Goal: Task Accomplishment & Management: Complete application form

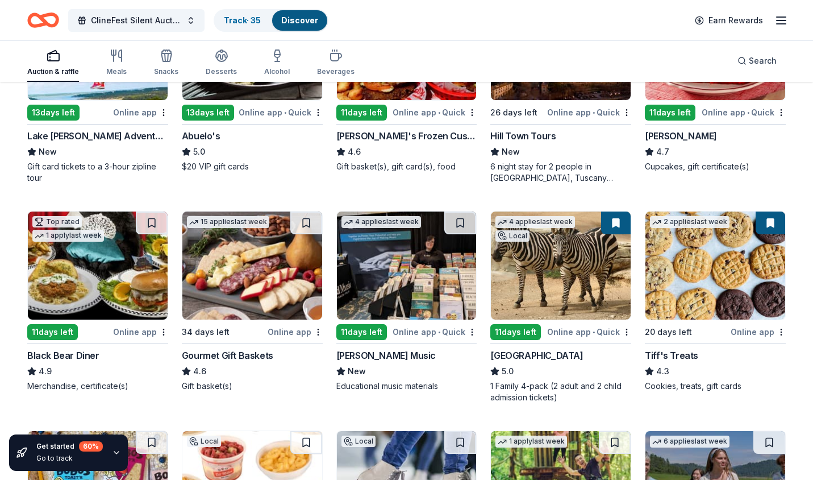
scroll to position [1141, 0]
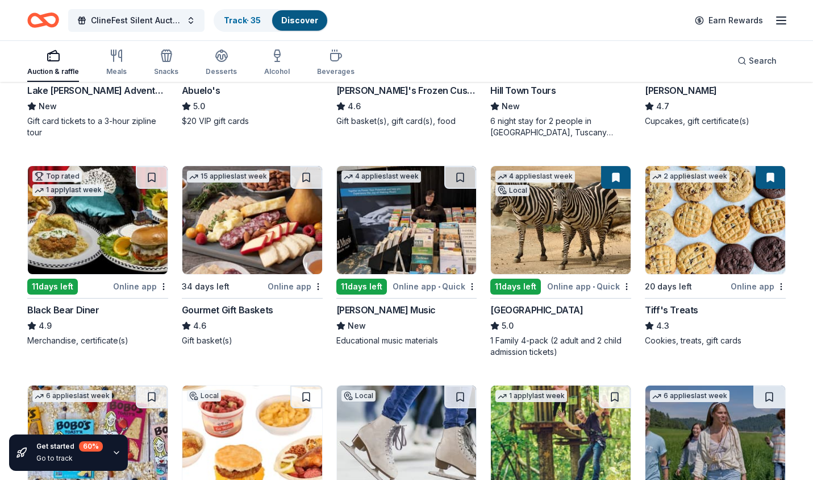
click at [539, 254] on img at bounding box center [561, 220] width 140 height 108
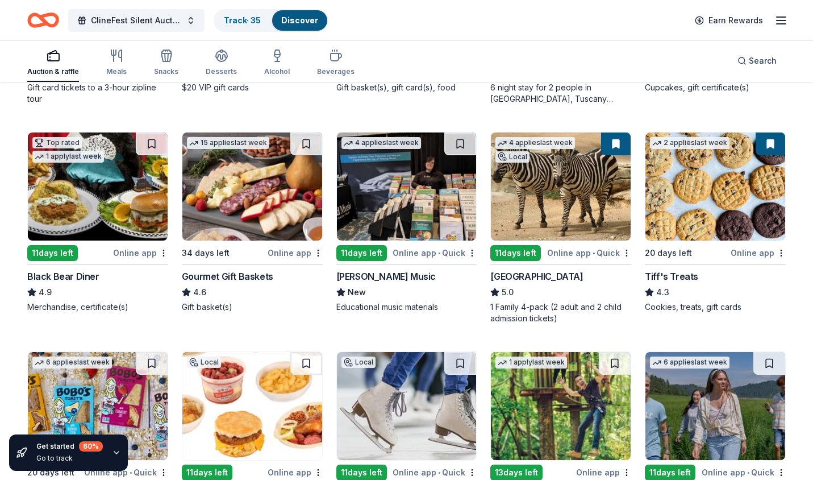
scroll to position [1179, 0]
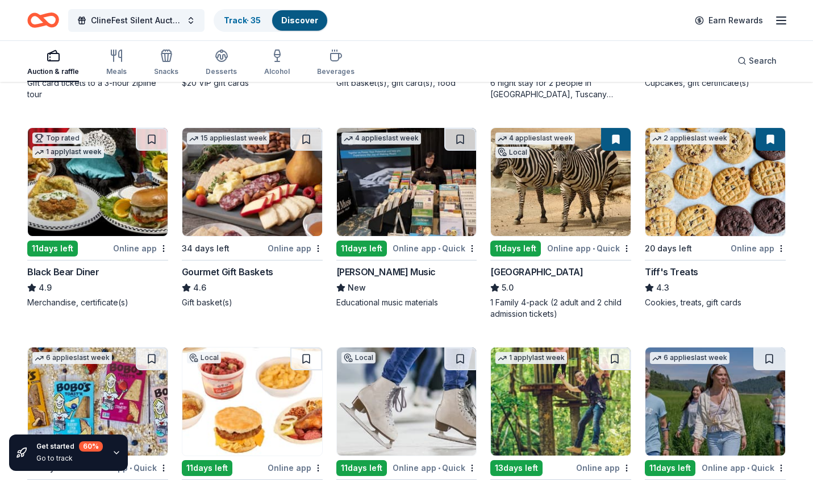
click at [742, 188] on img at bounding box center [716, 182] width 140 height 108
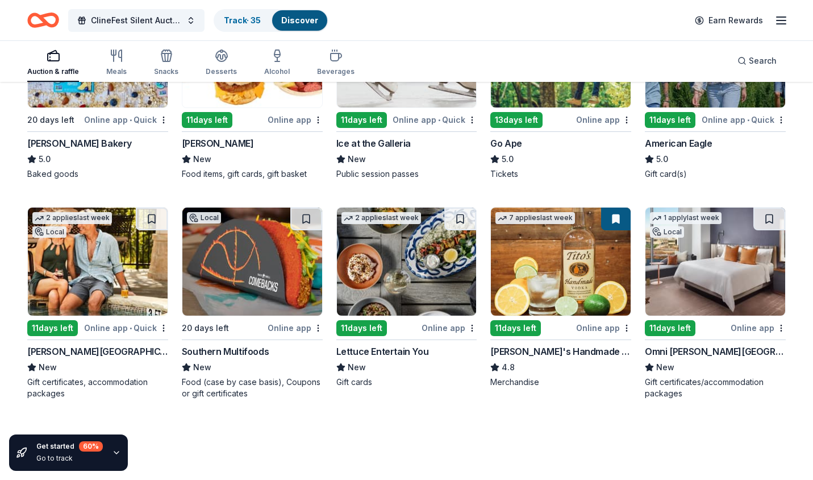
scroll to position [1530, 0]
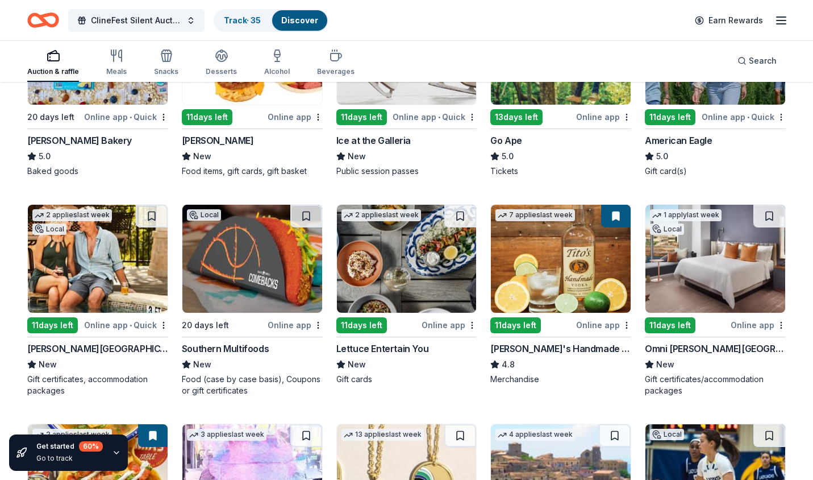
click at [676, 289] on img at bounding box center [716, 259] width 140 height 108
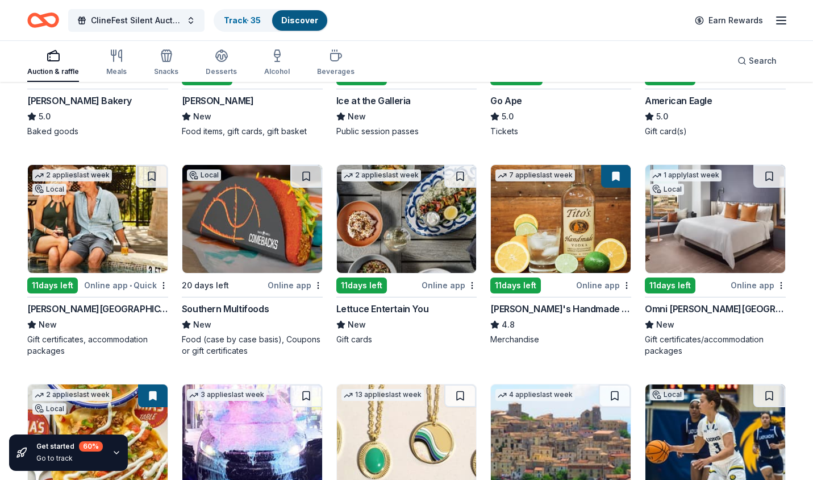
scroll to position [1571, 0]
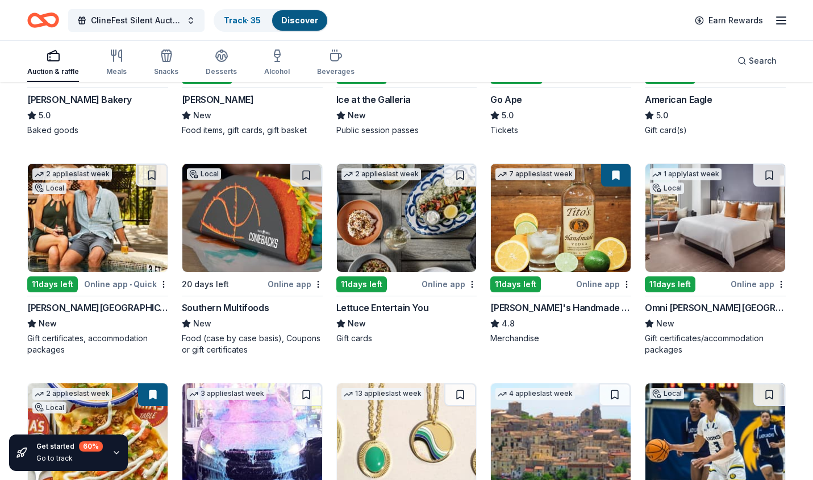
click at [60, 281] on div "11 days left" at bounding box center [52, 284] width 51 height 16
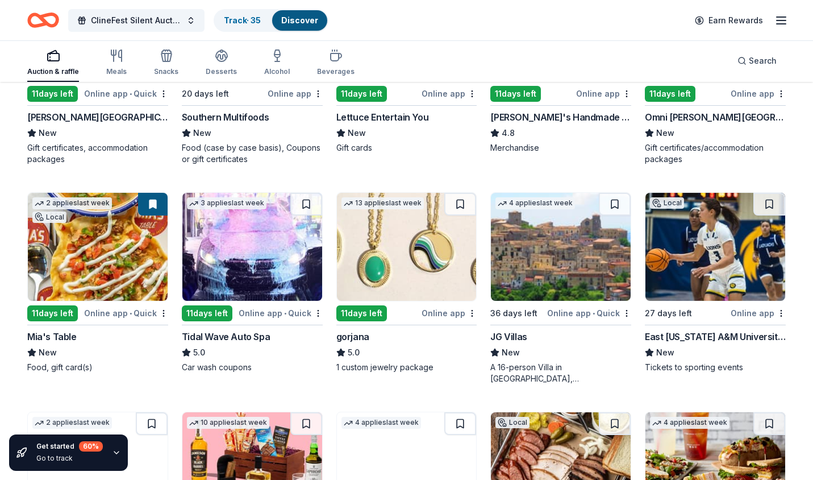
scroll to position [1762, 0]
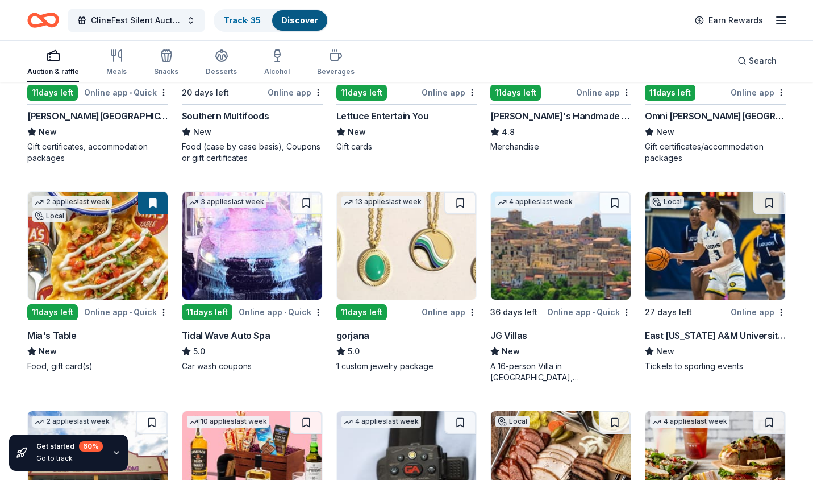
click at [86, 281] on img at bounding box center [98, 246] width 140 height 108
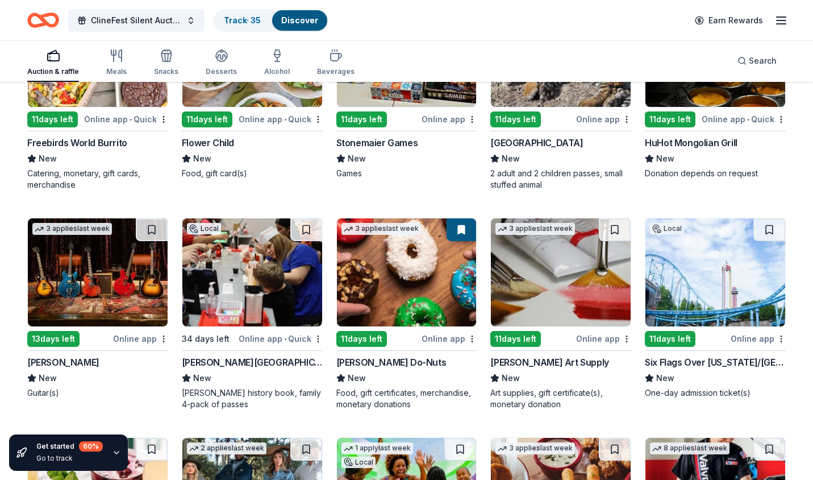
scroll to position [3042, 0]
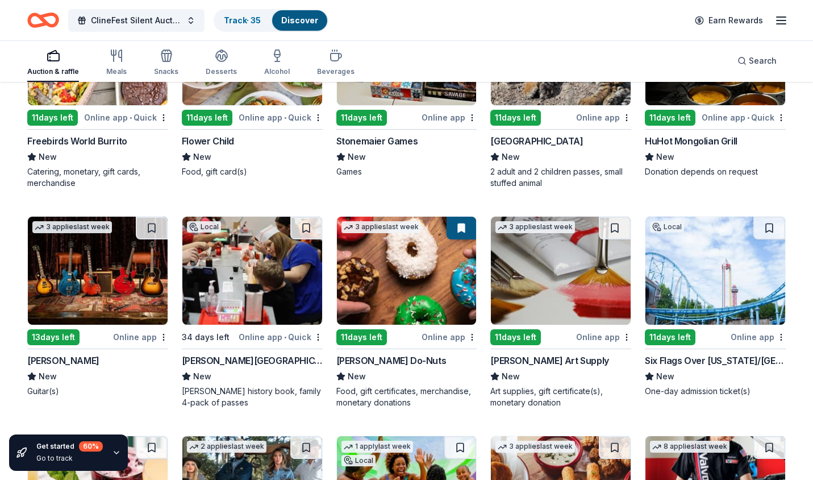
click at [700, 290] on img at bounding box center [716, 271] width 140 height 108
click at [702, 289] on img at bounding box center [716, 271] width 140 height 108
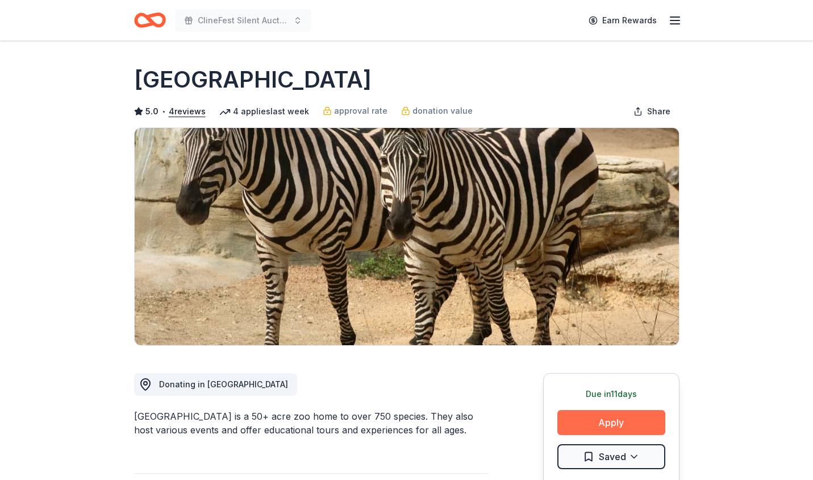
click at [620, 424] on button "Apply" at bounding box center [612, 422] width 108 height 25
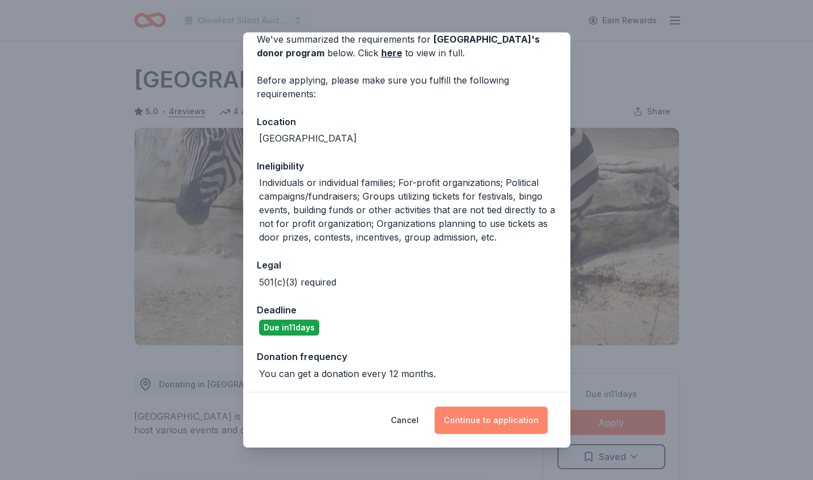
scroll to position [55, 0]
click at [484, 421] on button "Continue to application" at bounding box center [491, 419] width 113 height 27
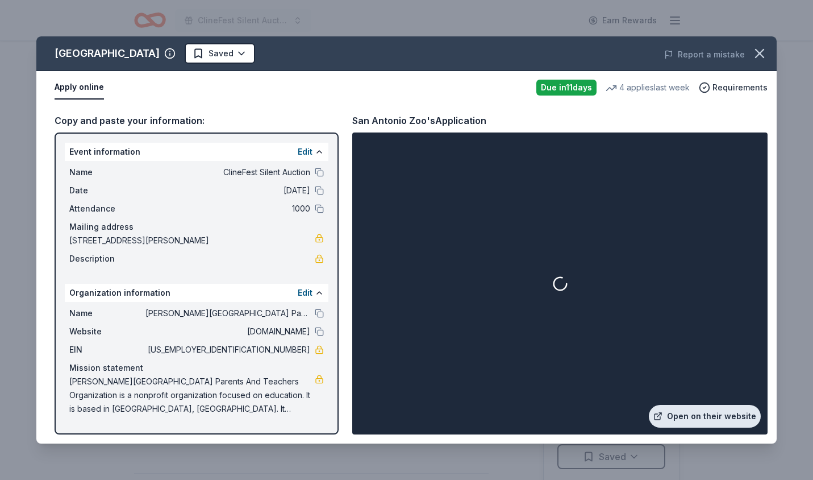
click at [698, 417] on link "Open on their website" at bounding box center [705, 416] width 112 height 23
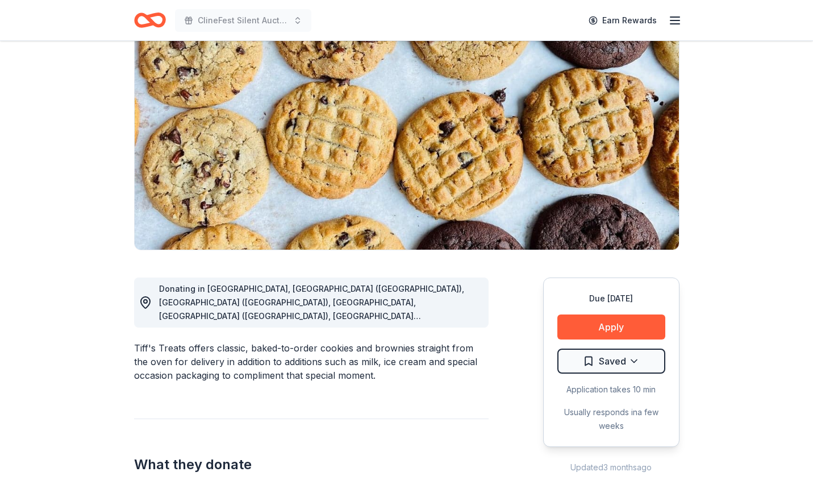
scroll to position [103, 0]
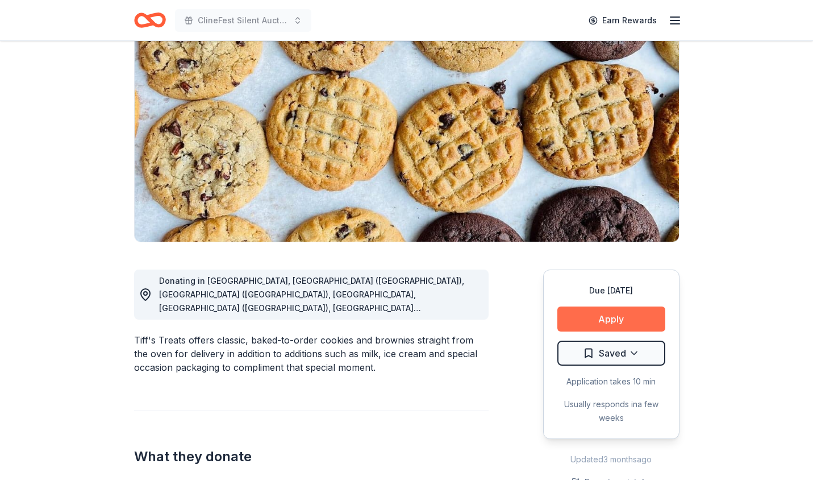
click at [602, 322] on button "Apply" at bounding box center [612, 318] width 108 height 25
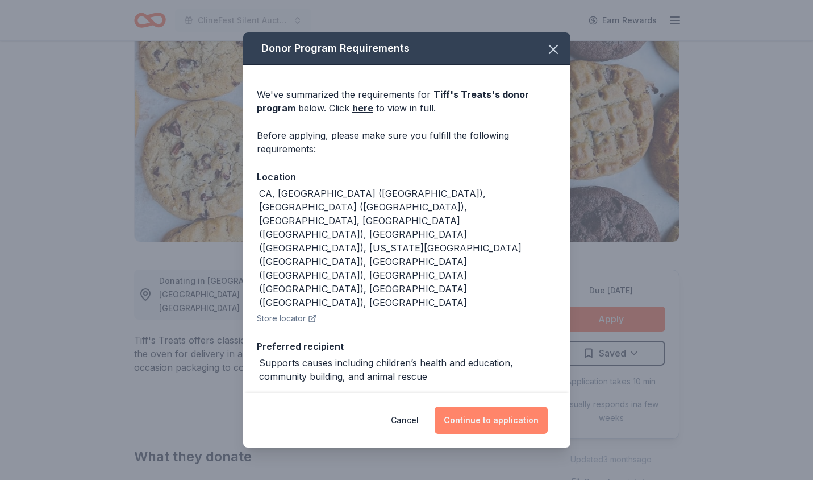
click at [464, 425] on button "Continue to application" at bounding box center [491, 419] width 113 height 27
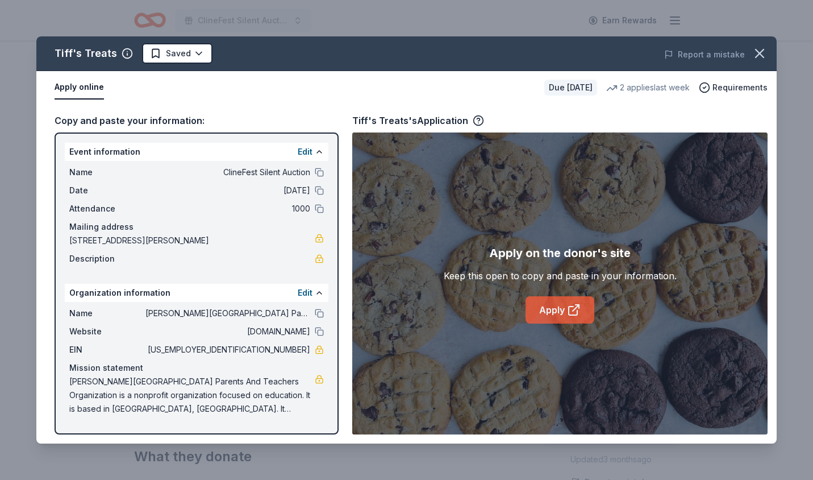
click at [549, 310] on link "Apply" at bounding box center [560, 309] width 69 height 27
click at [560, 312] on link "Apply" at bounding box center [560, 309] width 69 height 27
click at [558, 311] on link "Apply" at bounding box center [560, 309] width 69 height 27
click at [755, 55] on icon "button" at bounding box center [760, 53] width 16 height 16
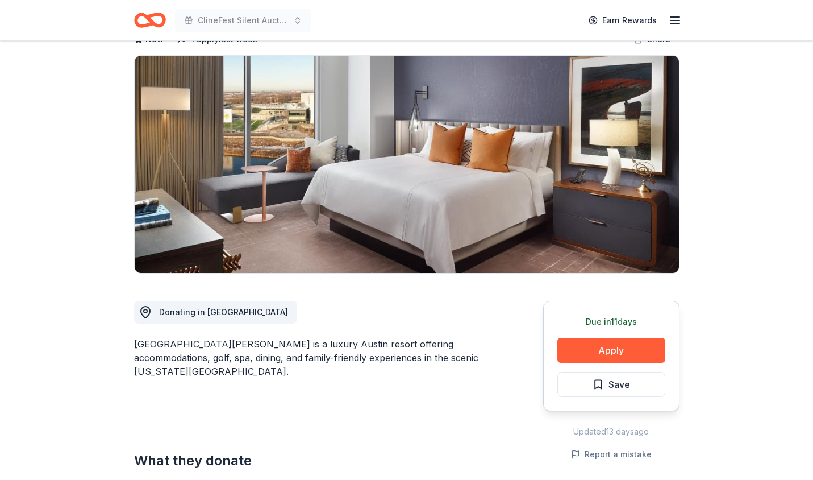
scroll to position [76, 0]
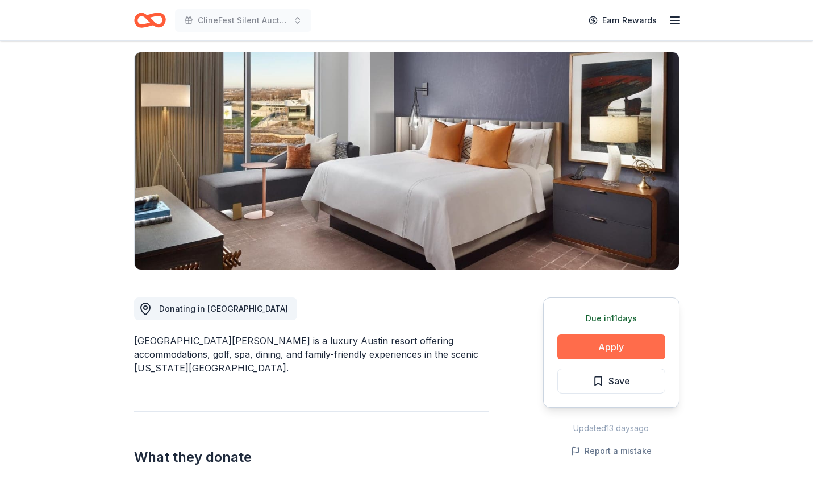
click at [613, 343] on button "Apply" at bounding box center [612, 346] width 108 height 25
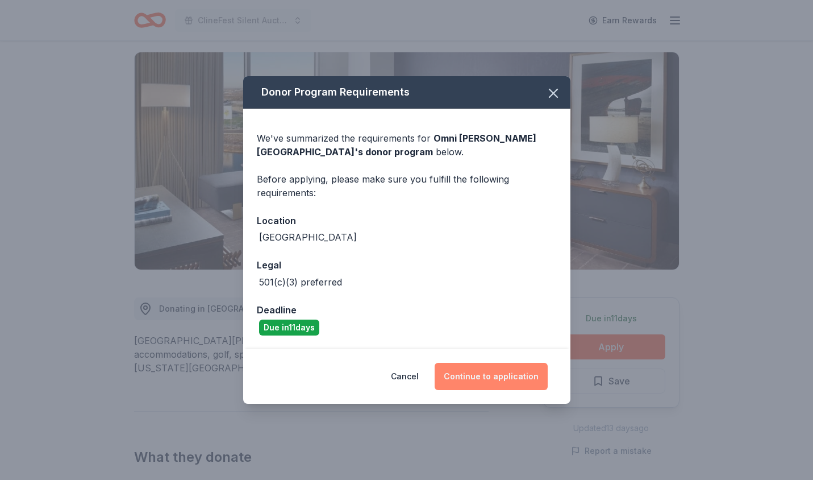
click at [495, 377] on button "Continue to application" at bounding box center [491, 376] width 113 height 27
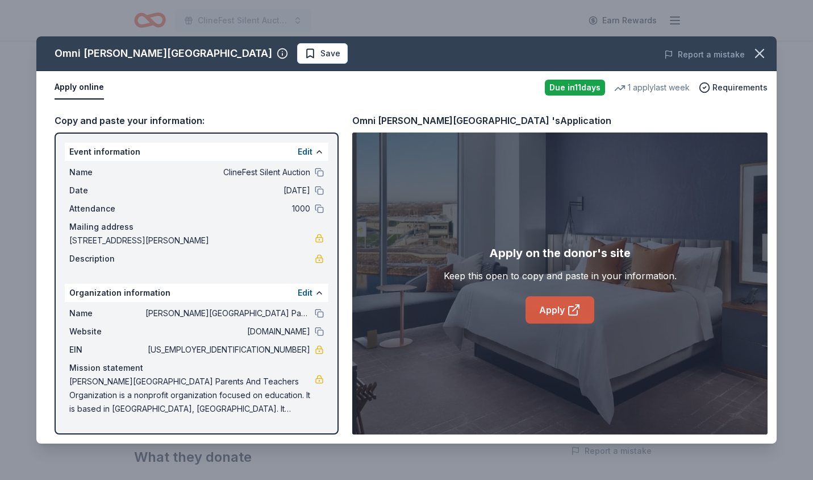
click at [562, 310] on link "Apply" at bounding box center [560, 309] width 69 height 27
click at [761, 55] on icon "button" at bounding box center [760, 53] width 16 height 16
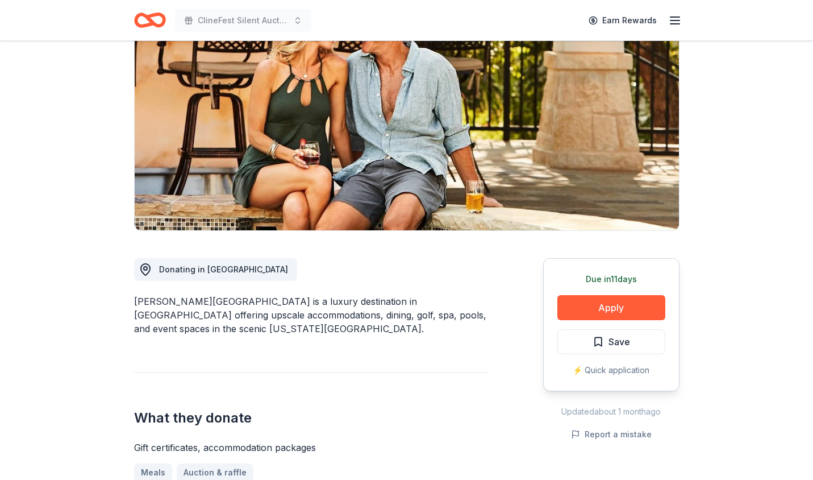
scroll to position [117, 0]
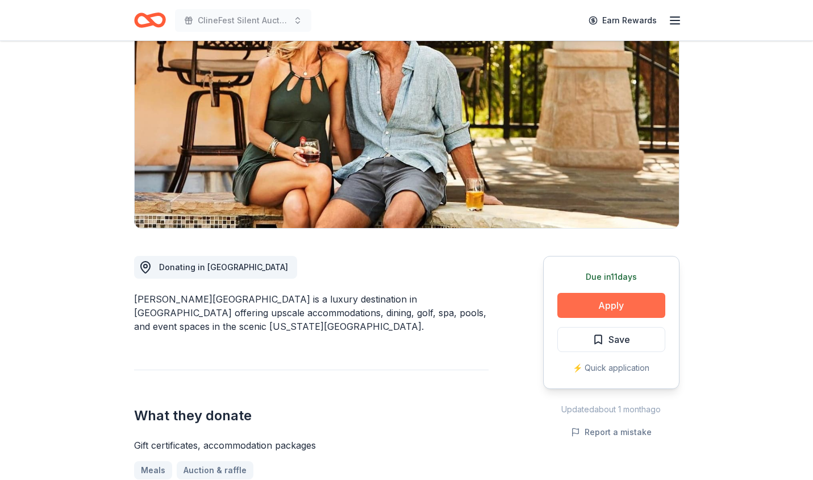
click at [634, 306] on button "Apply" at bounding box center [612, 305] width 108 height 25
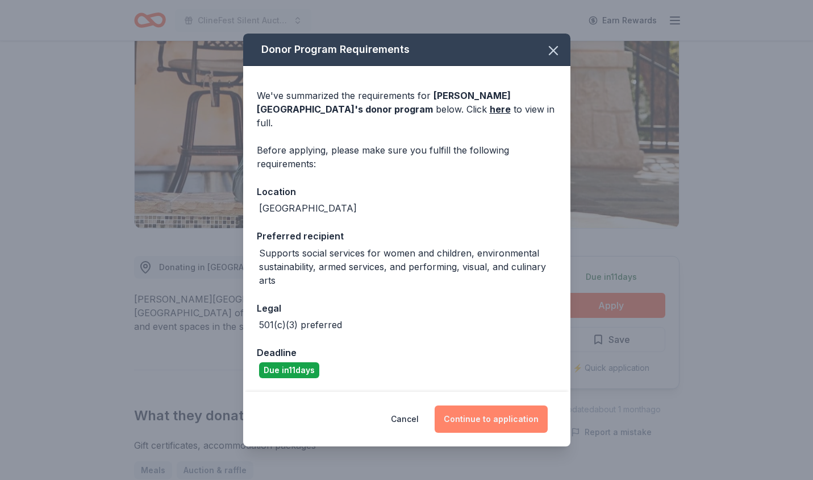
click at [483, 416] on button "Continue to application" at bounding box center [491, 418] width 113 height 27
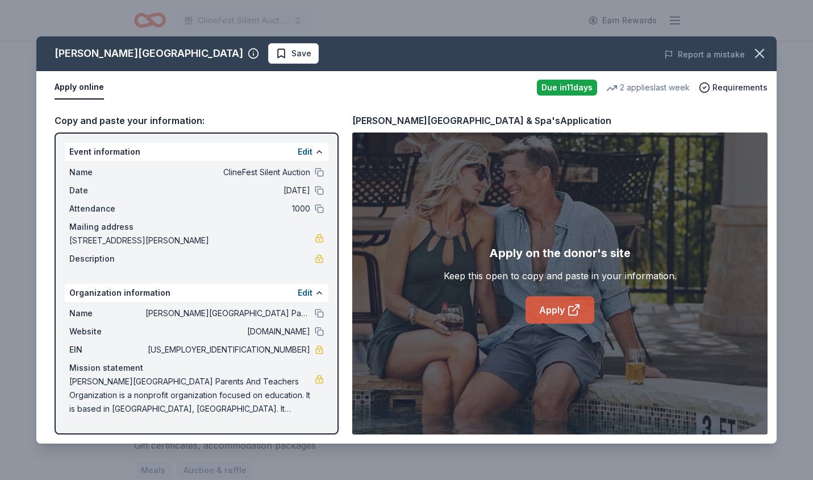
click at [560, 308] on link "Apply" at bounding box center [560, 309] width 69 height 27
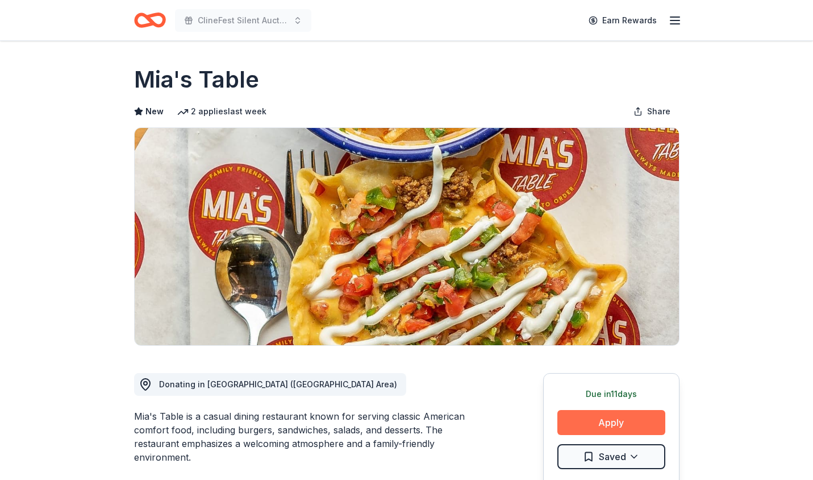
click at [595, 429] on button "Apply" at bounding box center [612, 422] width 108 height 25
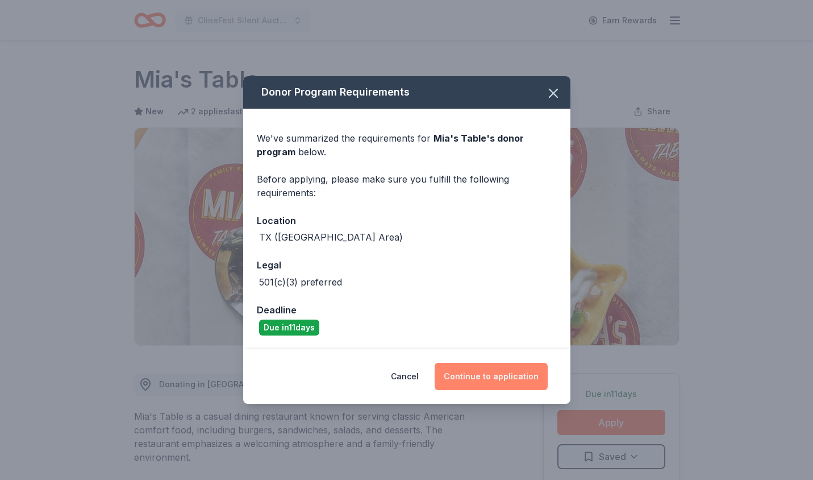
click at [471, 383] on button "Continue to application" at bounding box center [491, 376] width 113 height 27
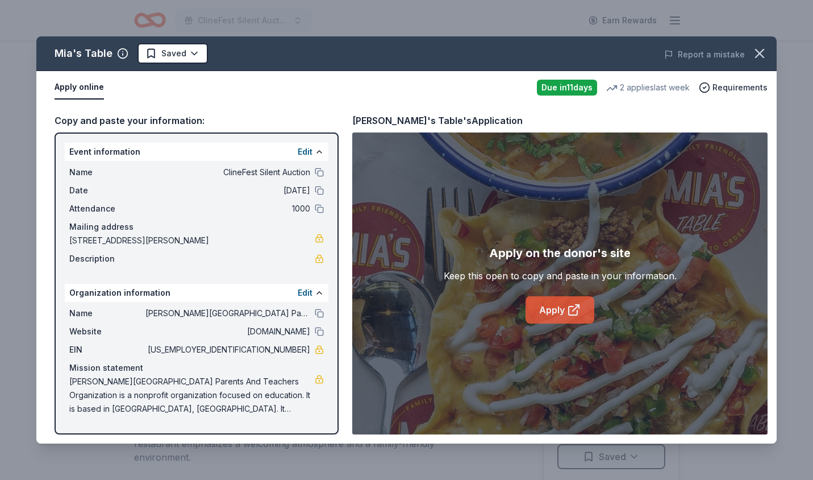
click at [548, 310] on link "Apply" at bounding box center [560, 309] width 69 height 27
click at [80, 91] on button "Apply online" at bounding box center [79, 88] width 49 height 24
click at [761, 51] on icon "button" at bounding box center [760, 53] width 16 height 16
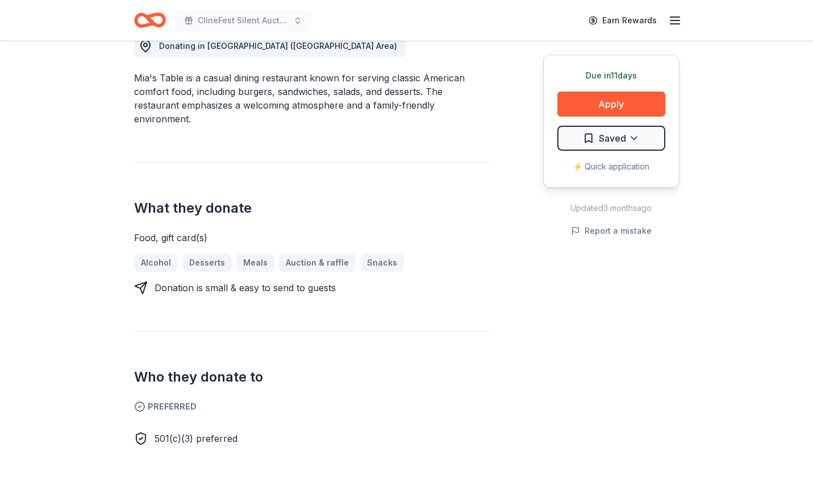
scroll to position [322, 0]
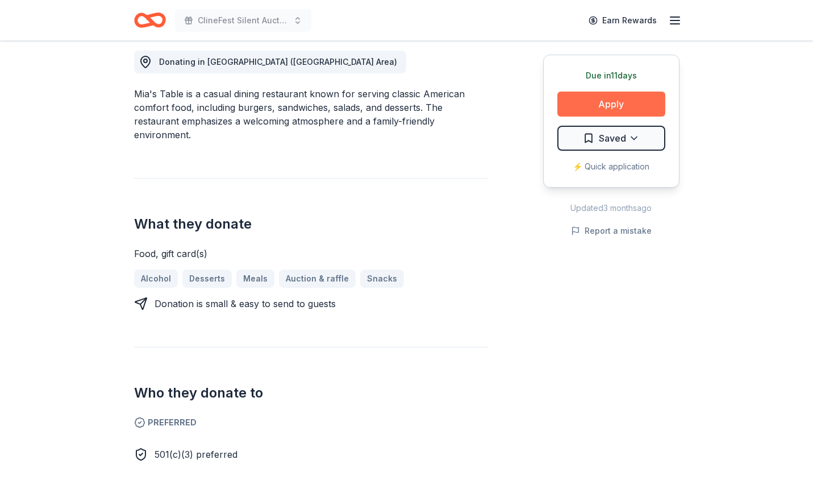
click at [624, 104] on button "Apply" at bounding box center [612, 104] width 108 height 25
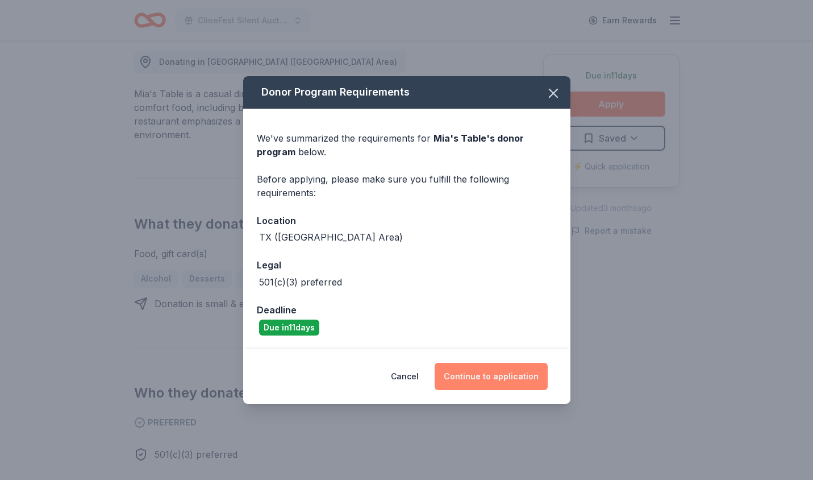
click at [483, 375] on button "Continue to application" at bounding box center [491, 376] width 113 height 27
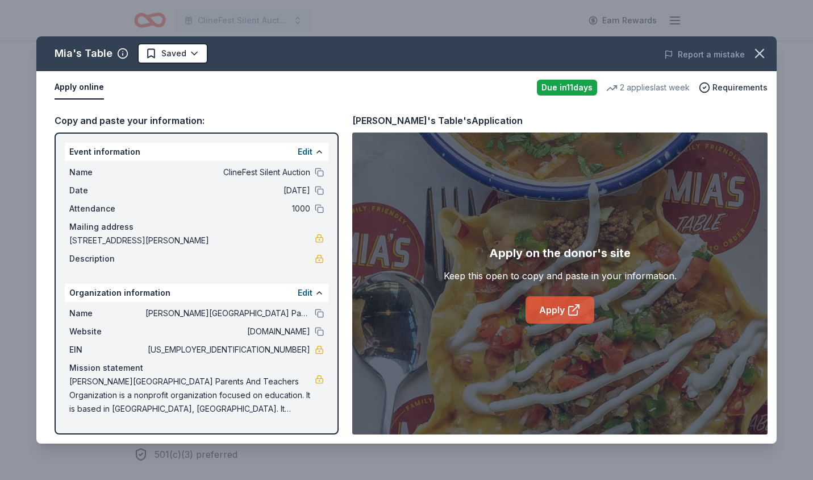
click at [567, 308] on link "Apply" at bounding box center [560, 309] width 69 height 27
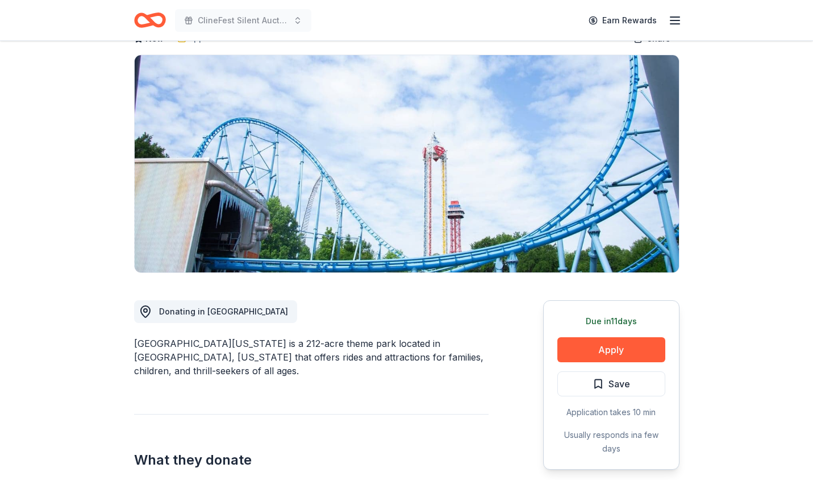
scroll to position [110, 0]
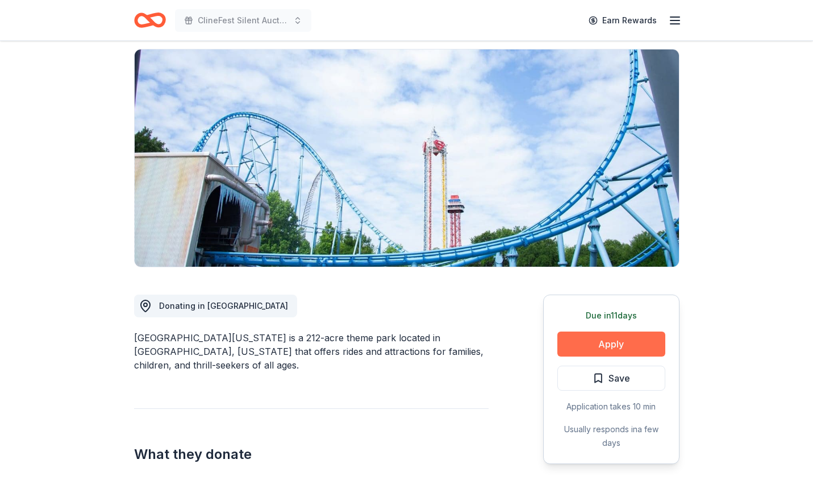
click at [612, 346] on button "Apply" at bounding box center [612, 343] width 108 height 25
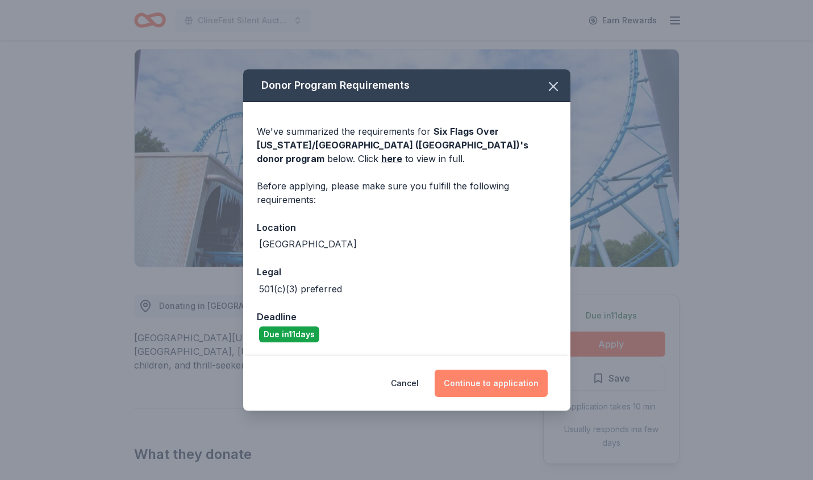
click at [484, 385] on button "Continue to application" at bounding box center [491, 383] width 113 height 27
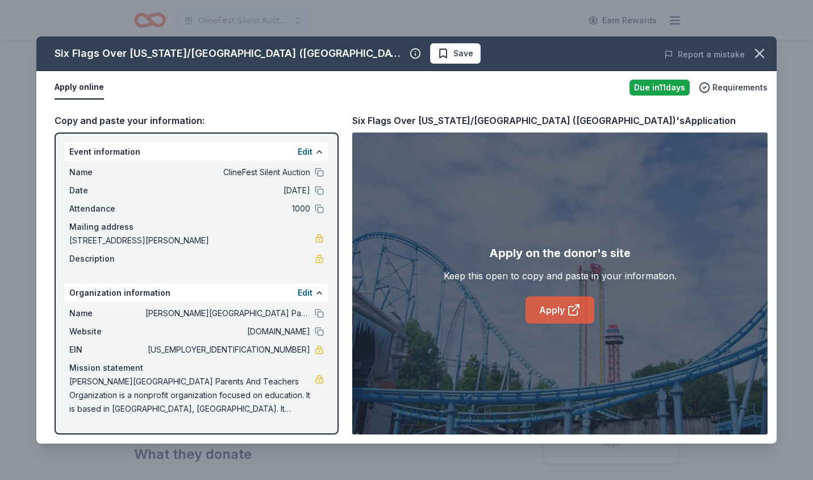
click at [549, 309] on link "Apply" at bounding box center [560, 309] width 69 height 27
